Goal: Information Seeking & Learning: Learn about a topic

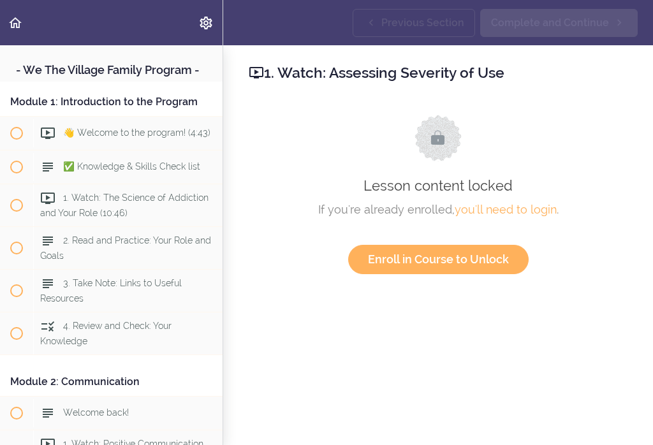
scroll to position [2271, 0]
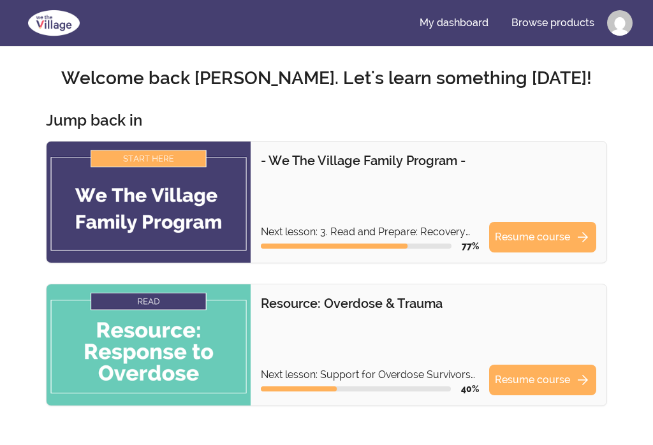
click at [526, 229] on link "Resume course arrow_forward" at bounding box center [542, 237] width 107 height 31
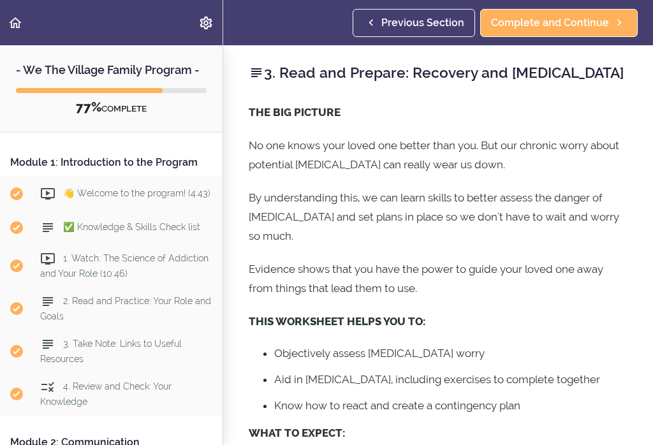
click at [184, 193] on span "👋 Welcome to the program! (4:43)" at bounding box center [136, 193] width 147 height 10
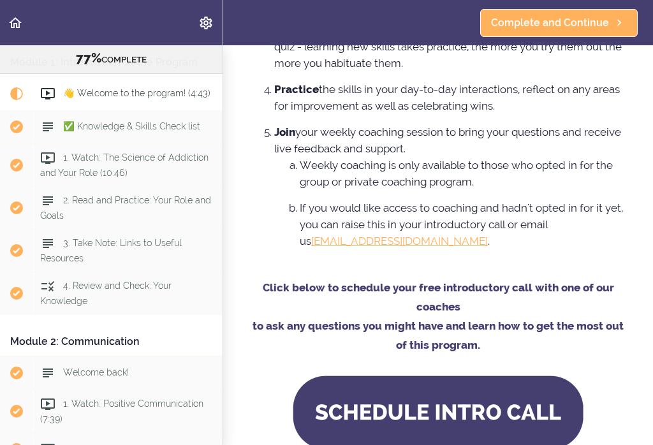
scroll to position [1098, 0]
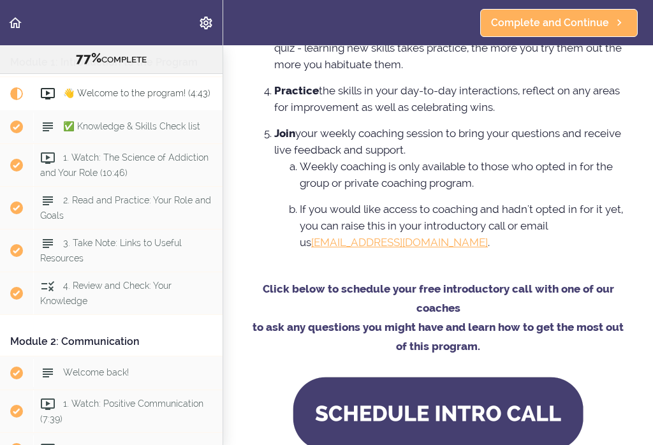
click at [594, 29] on span "Complete and Continue" at bounding box center [550, 22] width 118 height 15
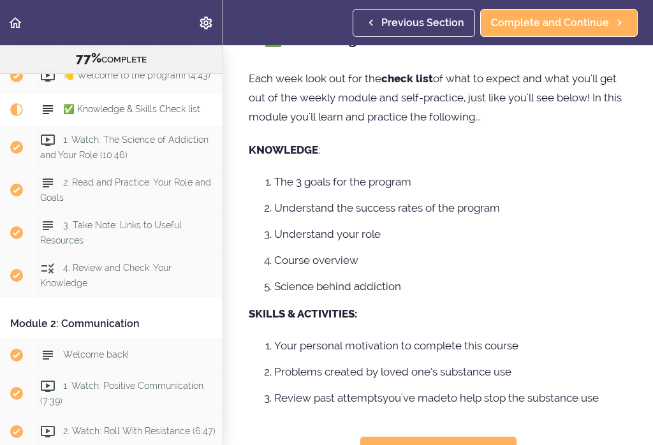
scroll to position [33, 0]
click at [591, 28] on span "Complete and Continue" at bounding box center [550, 22] width 118 height 15
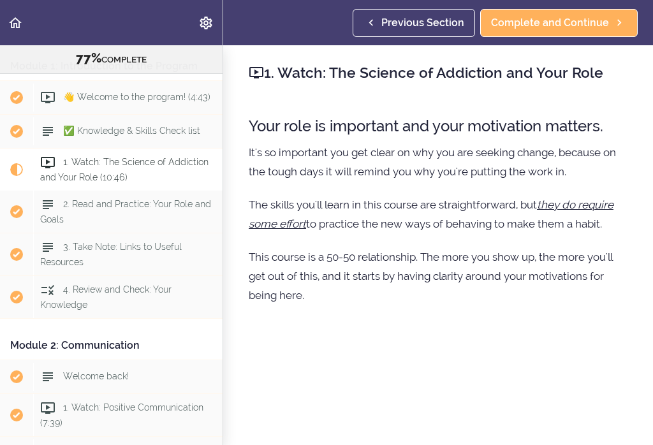
scroll to position [80, 0]
click at [173, 172] on div "1. Watch: The Science of Addiction and Your Role (10:46)" at bounding box center [127, 170] width 189 height 42
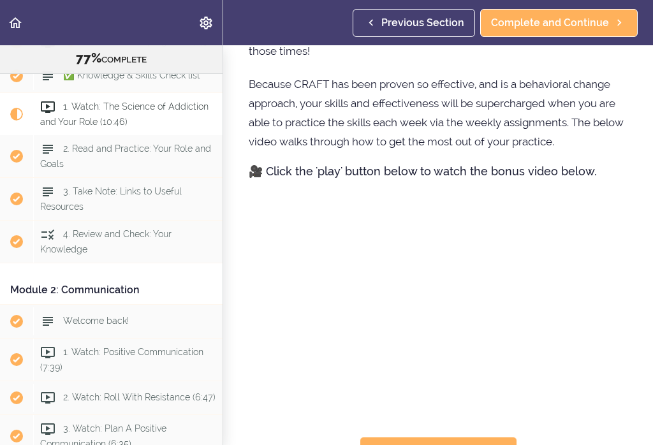
scroll to position [607, 0]
